Goal: Task Accomplishment & Management: Complete application form

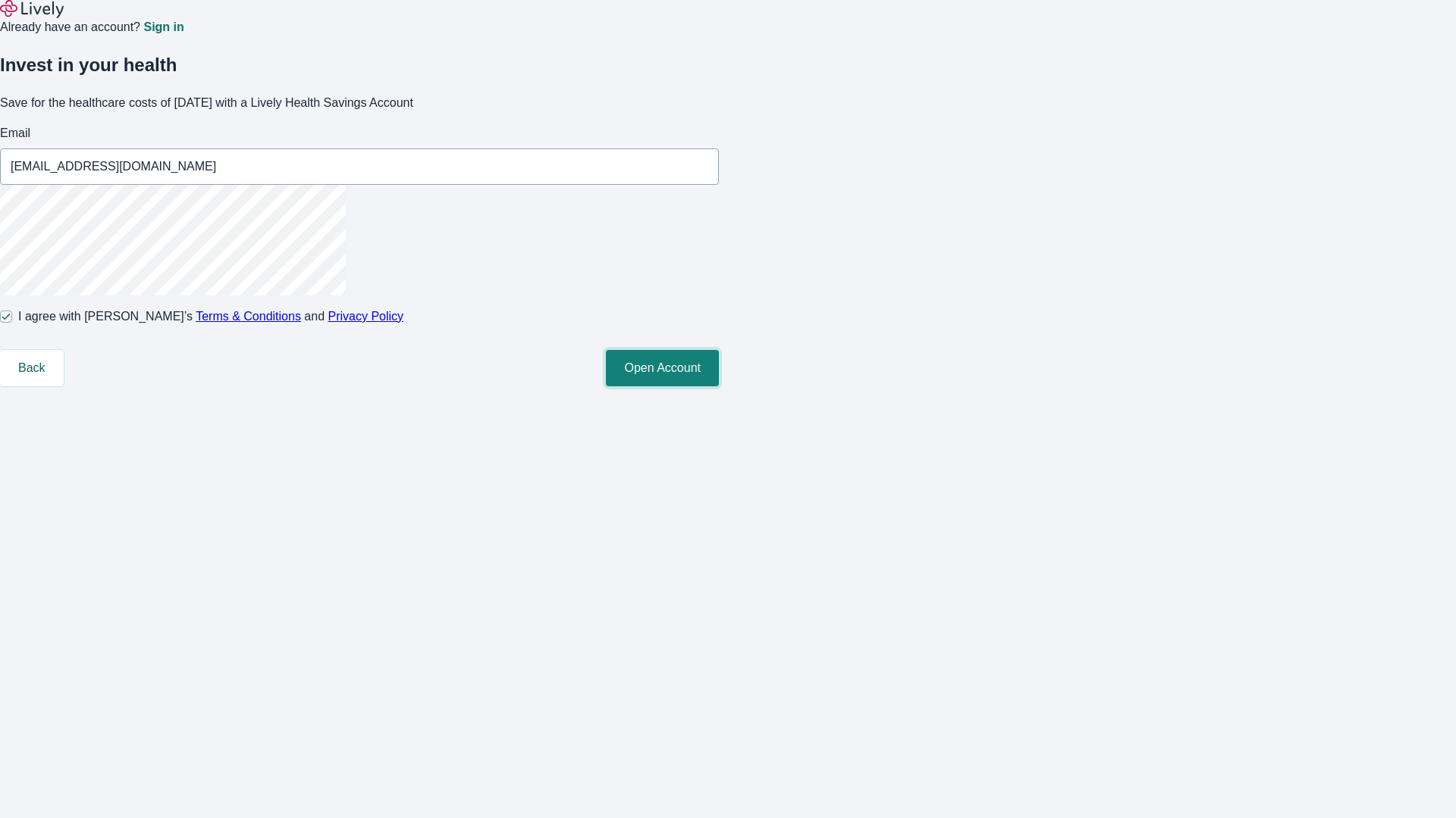
click at [719, 386] on button "Open Account" at bounding box center [662, 368] width 113 height 36
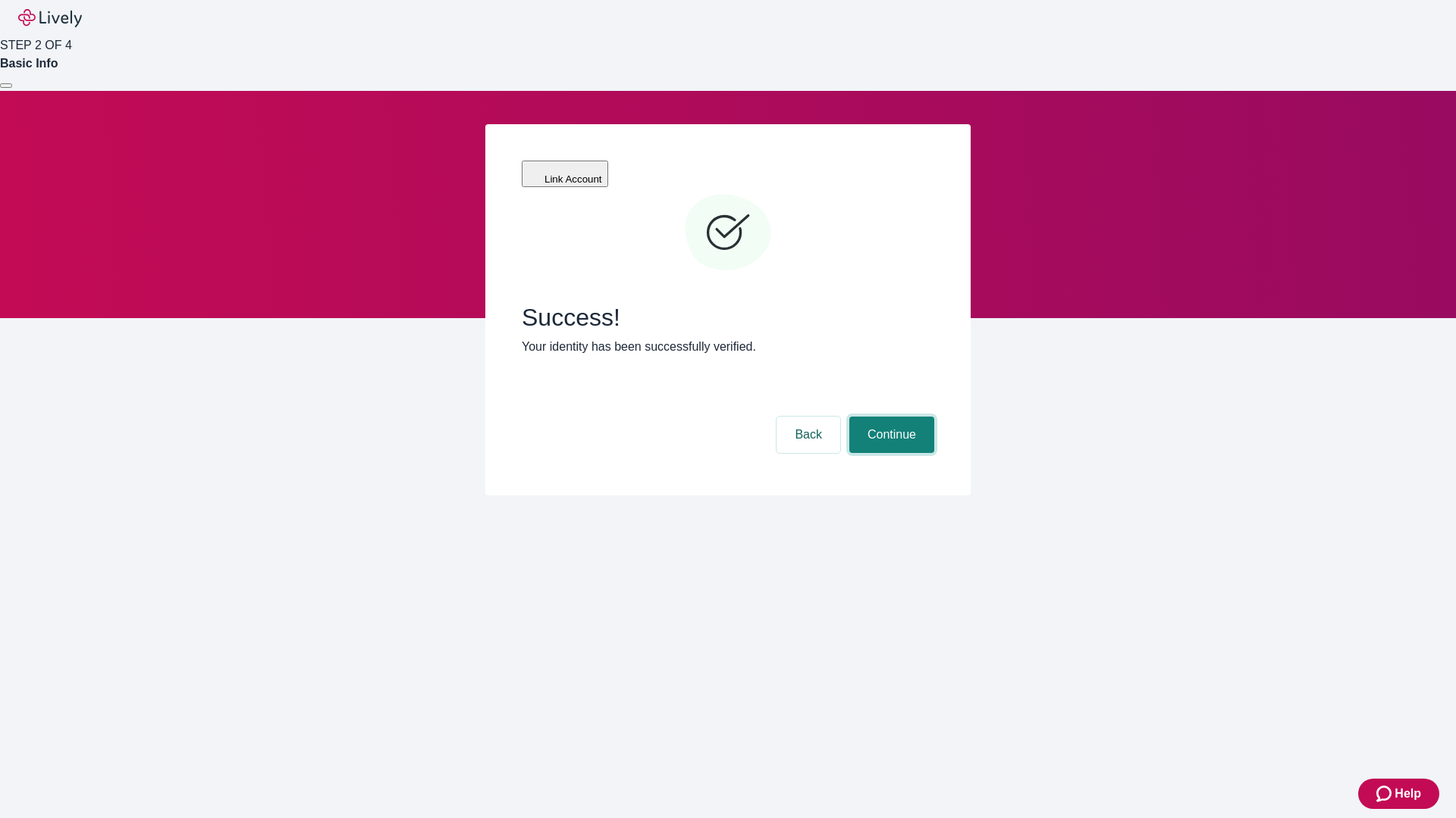
click at [890, 417] on button "Continue" at bounding box center [891, 435] width 85 height 36
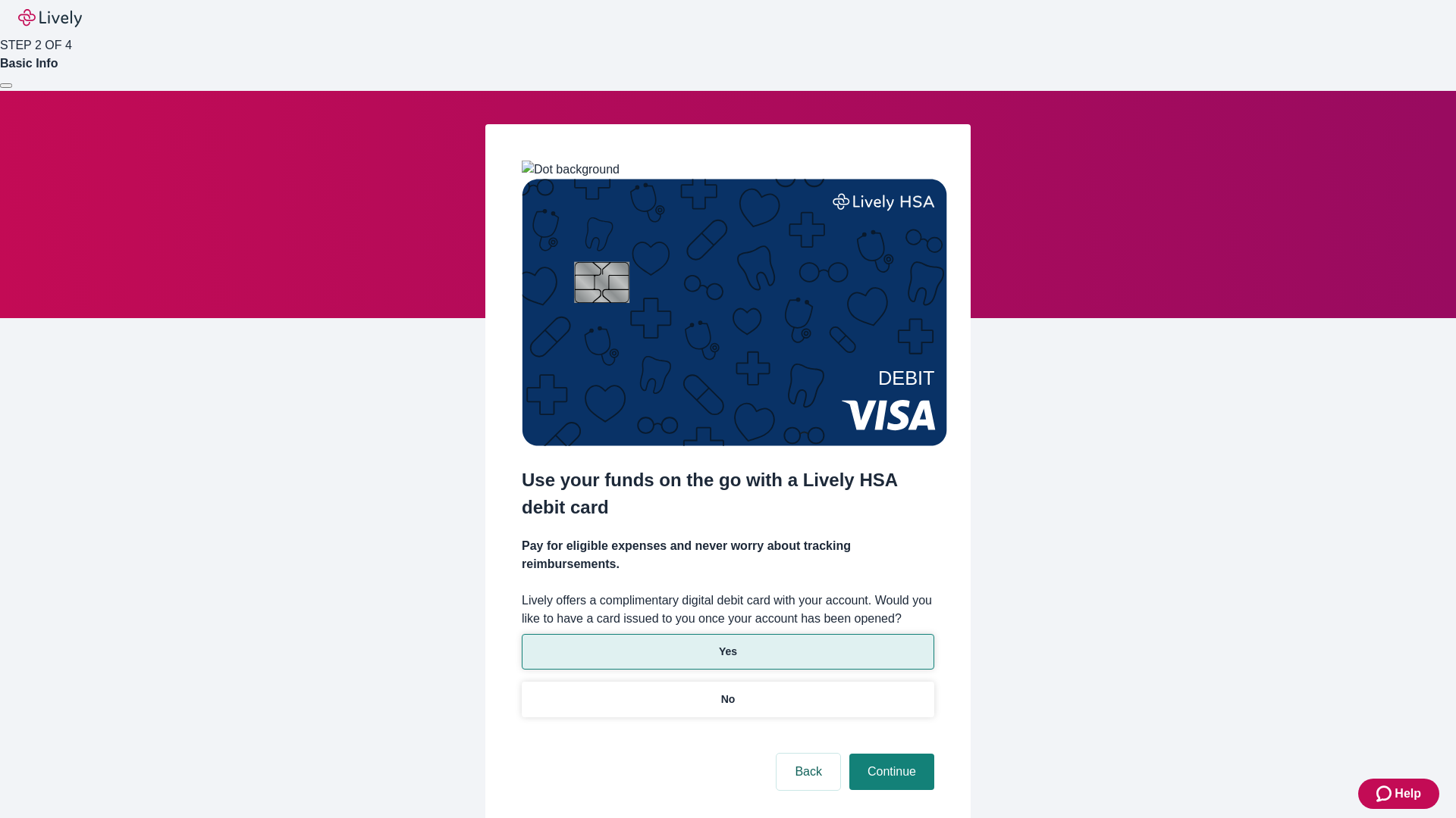
click at [728, 644] on p "Yes" at bounding box center [728, 651] width 18 height 16
click at [890, 754] on button "Continue" at bounding box center [891, 772] width 85 height 36
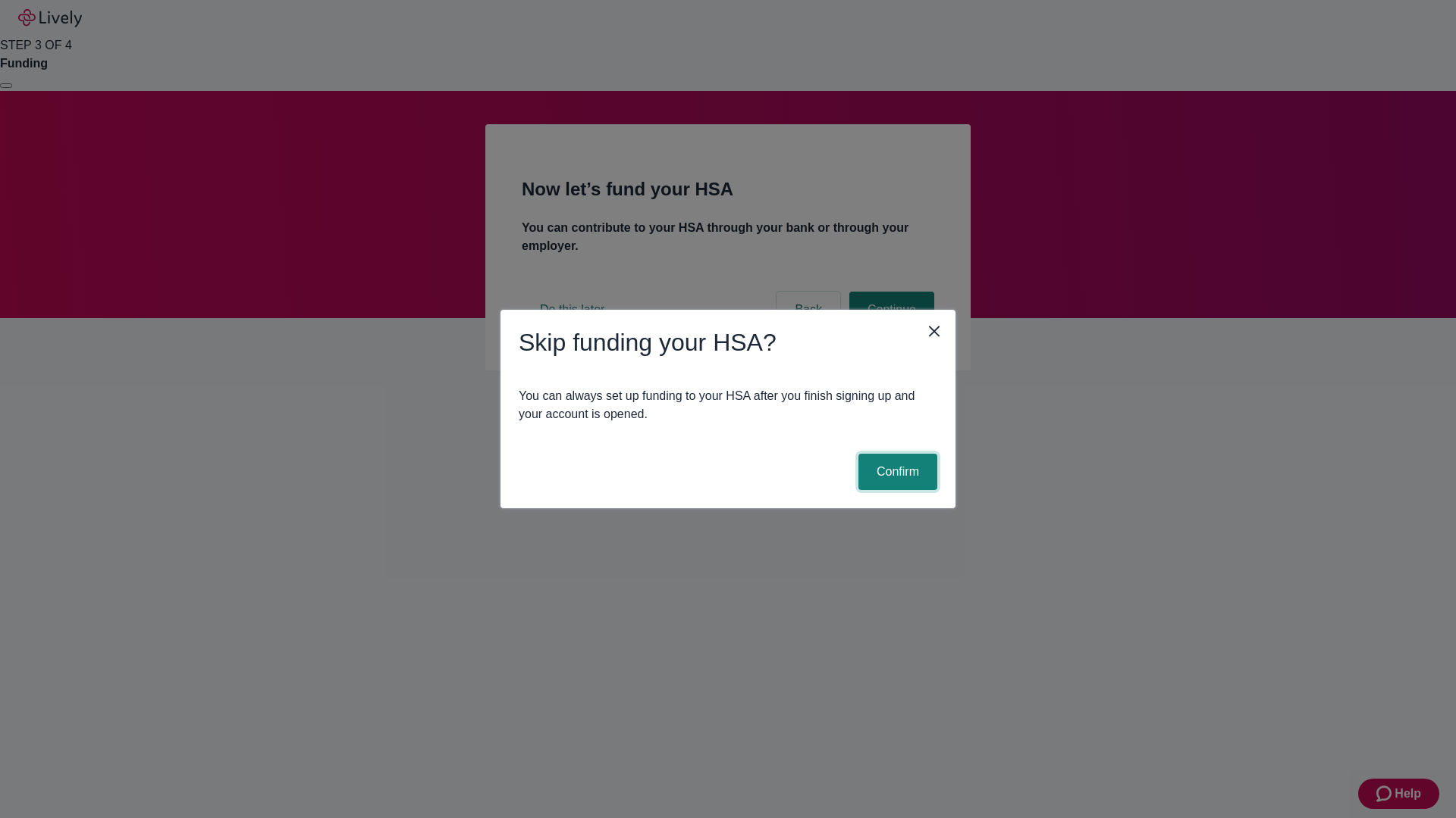
click at [895, 472] on button "Confirm" at bounding box center [897, 471] width 79 height 36
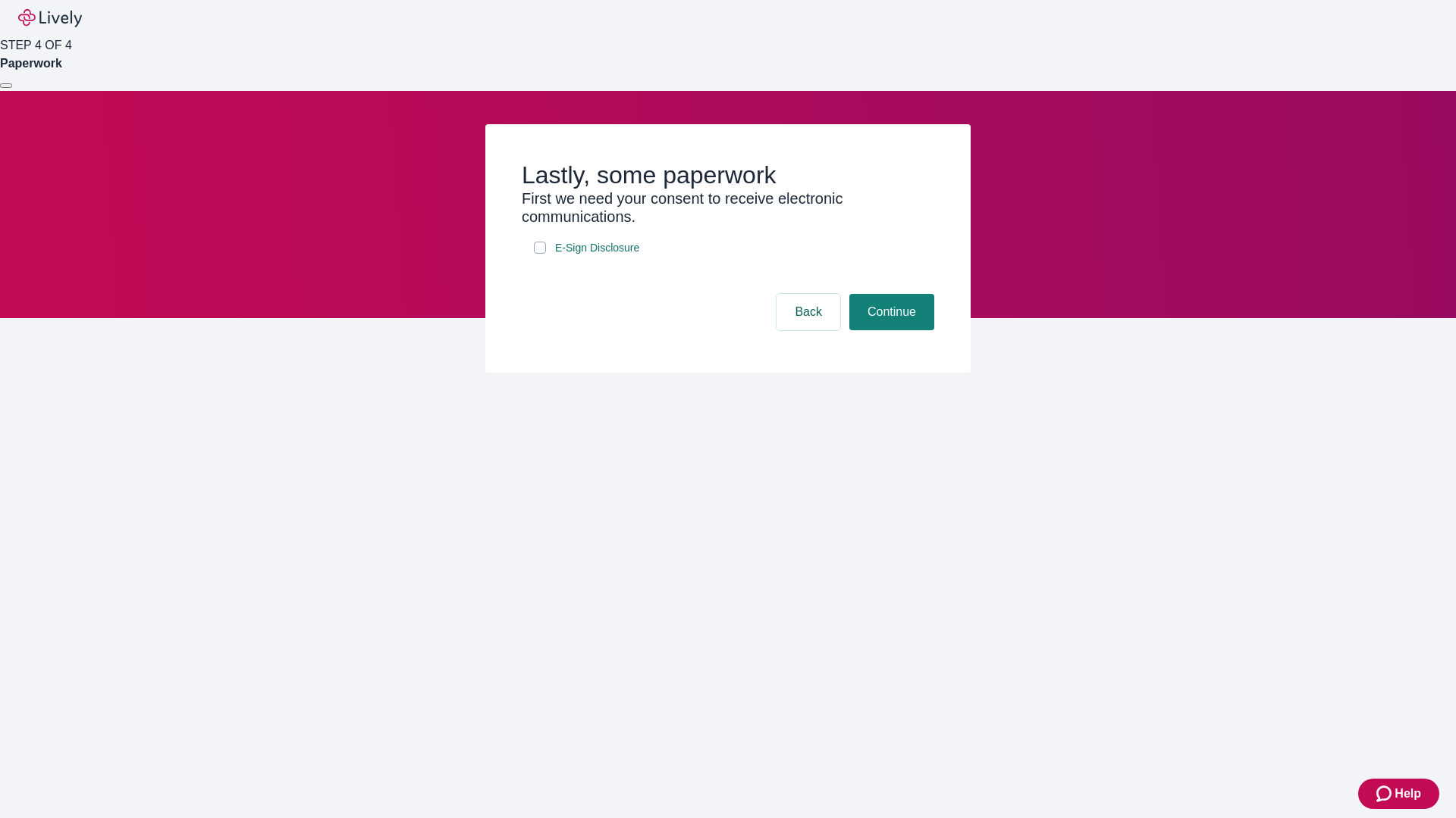
click at [540, 254] on input "E-Sign Disclosure" at bounding box center [539, 247] width 12 height 12
checkbox input "true"
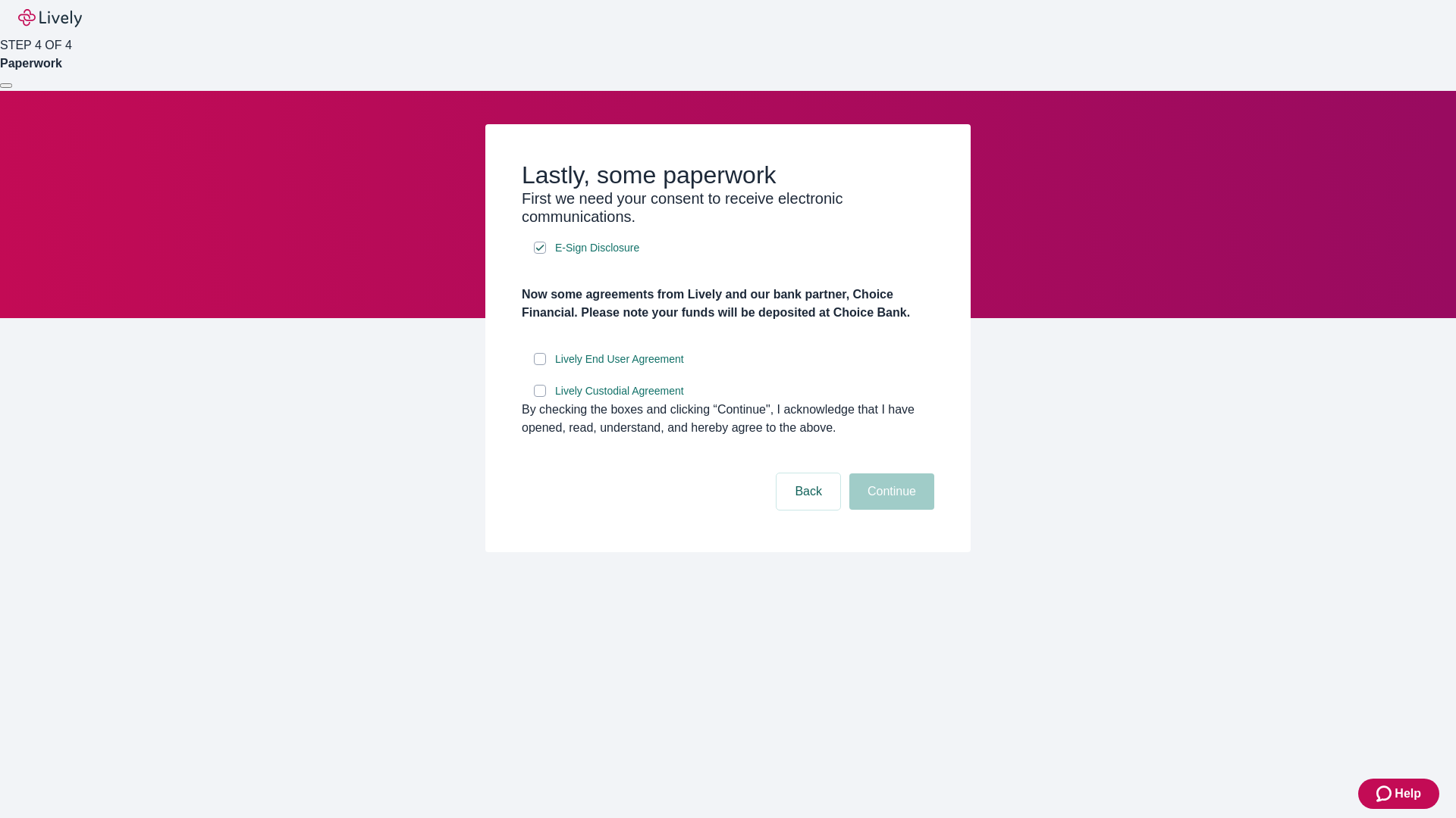
click at [540, 365] on input "Lively End User Agreement" at bounding box center [539, 359] width 12 height 12
checkbox input "true"
click at [540, 397] on input "Lively Custodial Agreement" at bounding box center [539, 391] width 12 height 12
checkbox input "true"
click at [890, 510] on button "Continue" at bounding box center [891, 491] width 85 height 36
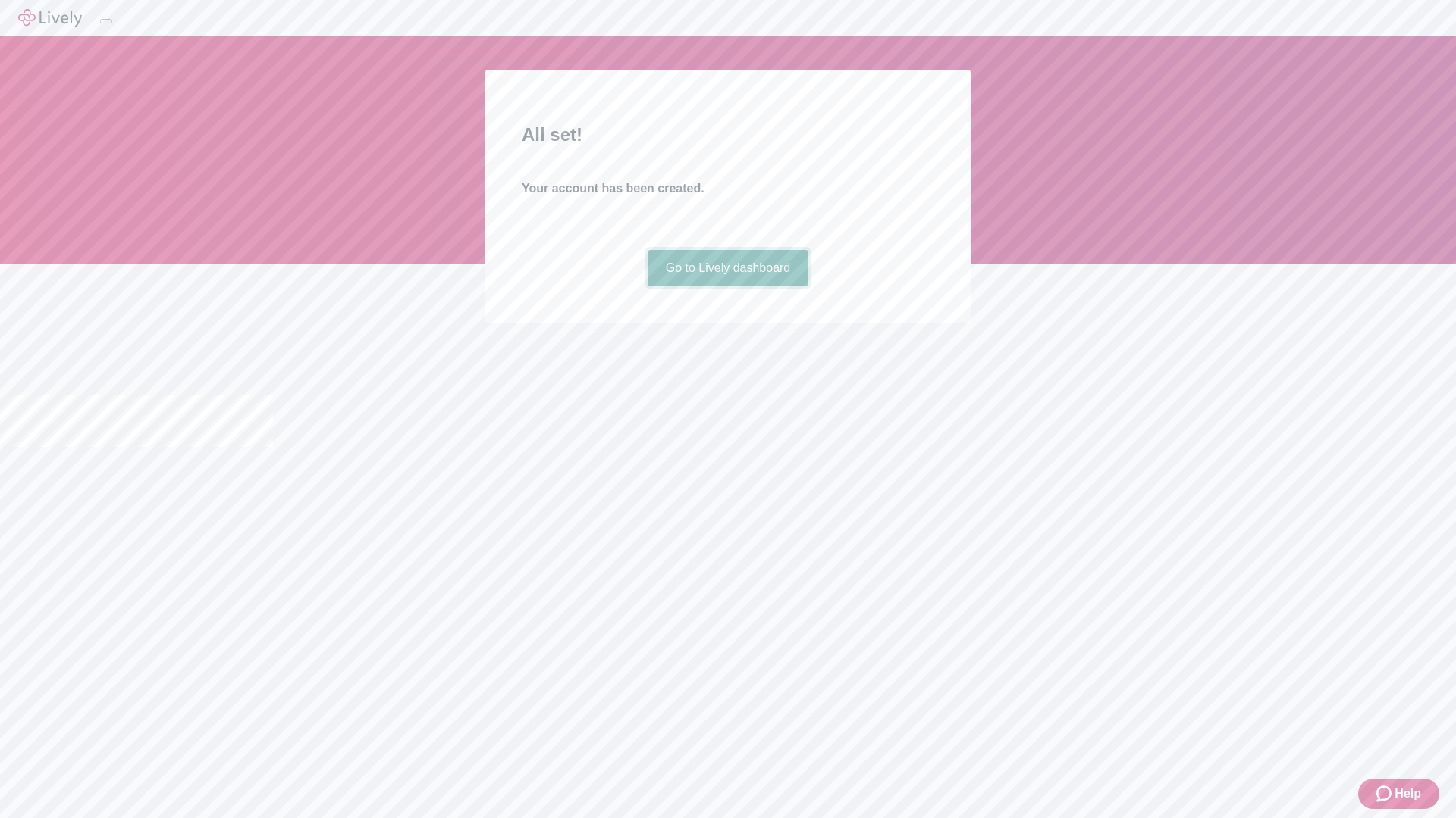
click at [728, 287] on link "Go to Lively dashboard" at bounding box center [728, 268] width 161 height 36
